Goal: Find specific page/section: Find specific page/section

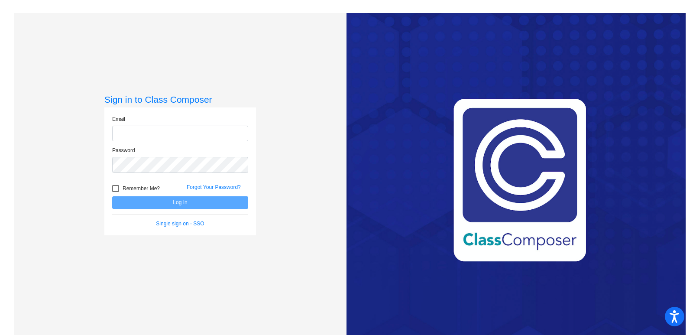
type input "[EMAIL_ADDRESS][DOMAIN_NAME]"
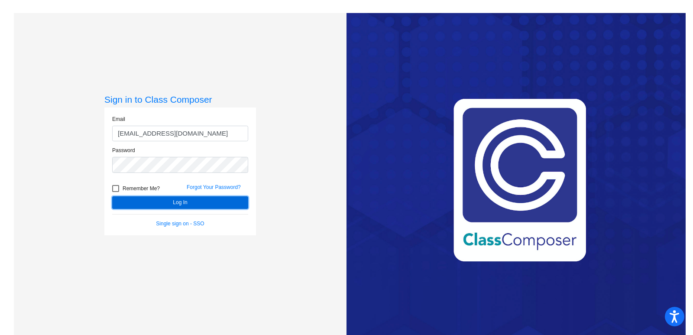
click at [188, 203] on button "Log In" at bounding box center [180, 202] width 136 height 13
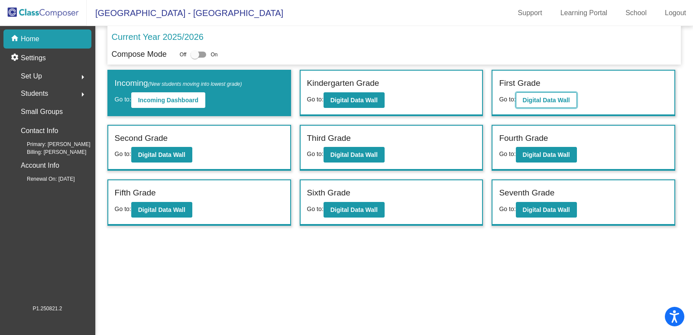
click at [550, 95] on button "Digital Data Wall" at bounding box center [545, 100] width 61 height 16
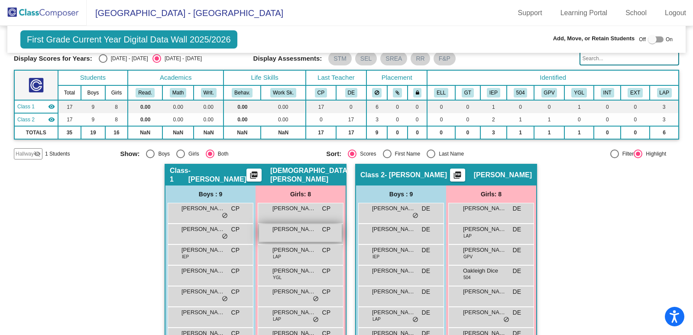
scroll to position [101, 0]
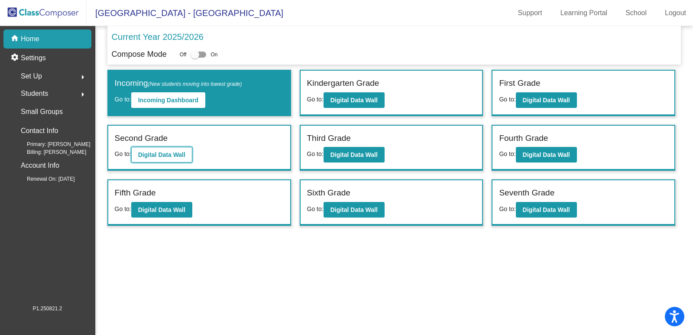
click at [171, 158] on button "Digital Data Wall" at bounding box center [161, 155] width 61 height 16
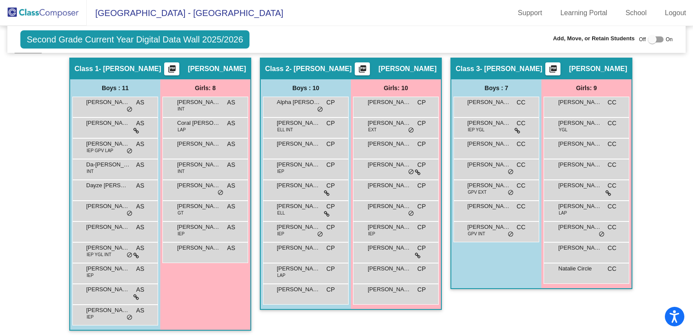
scroll to position [156, 0]
